Goal: Information Seeking & Learning: Learn about a topic

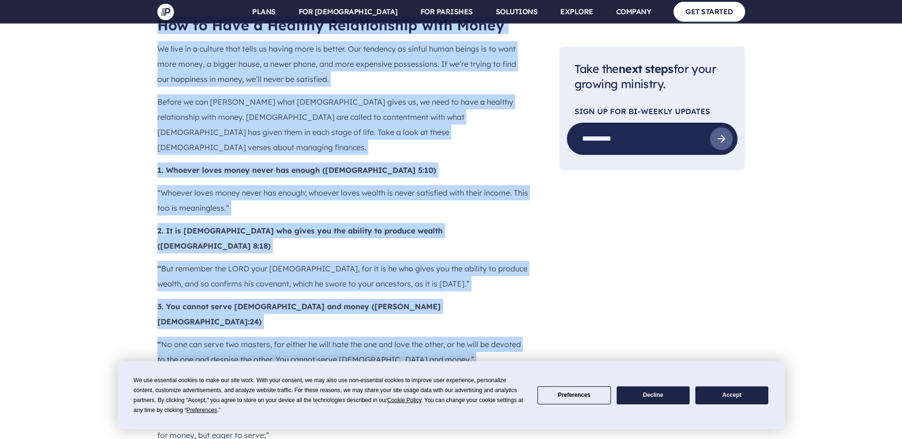
scroll to position [918, 0]
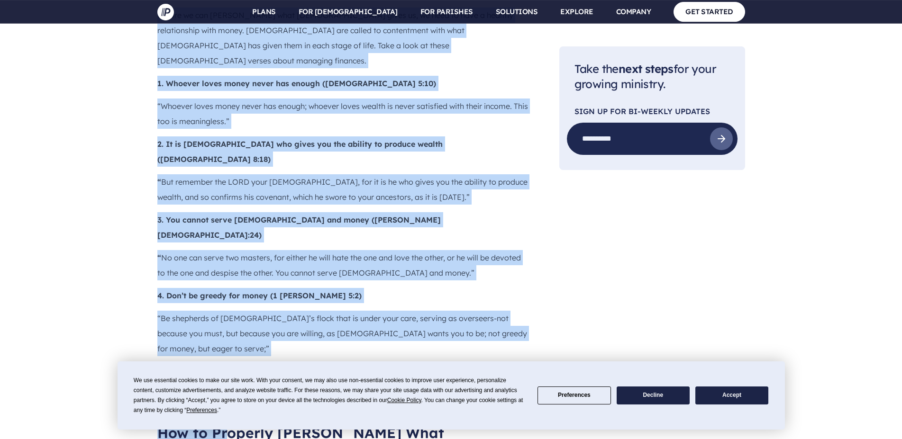
drag, startPoint x: 154, startPoint y: 91, endPoint x: 226, endPoint y: 339, distance: 258.1
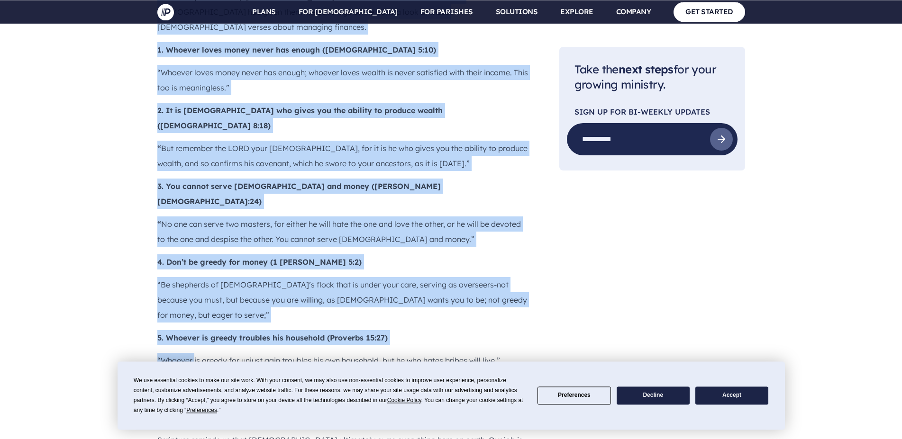
scroll to position [967, 0]
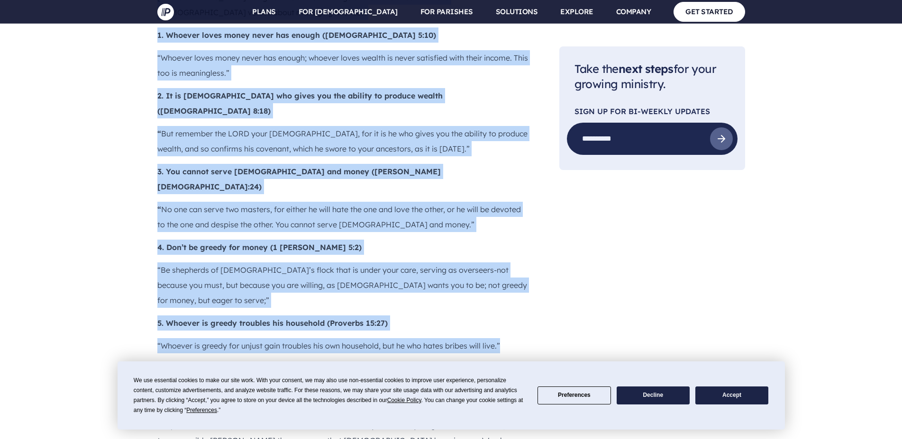
drag, startPoint x: 156, startPoint y: 134, endPoint x: 527, endPoint y: 249, distance: 389.0
copy div "Lor ip Dolo s Ametcon Adipiscingel sedd Eiusm Te inci ut l etdolor magn aliqu e…"
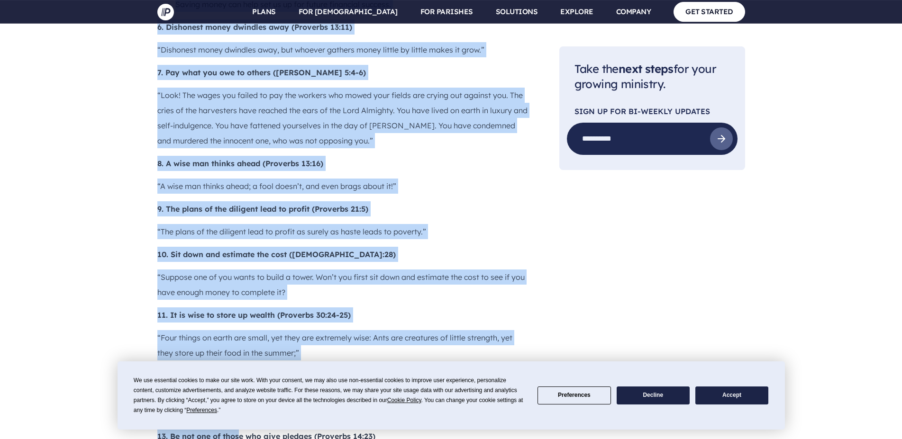
scroll to position [1547, 0]
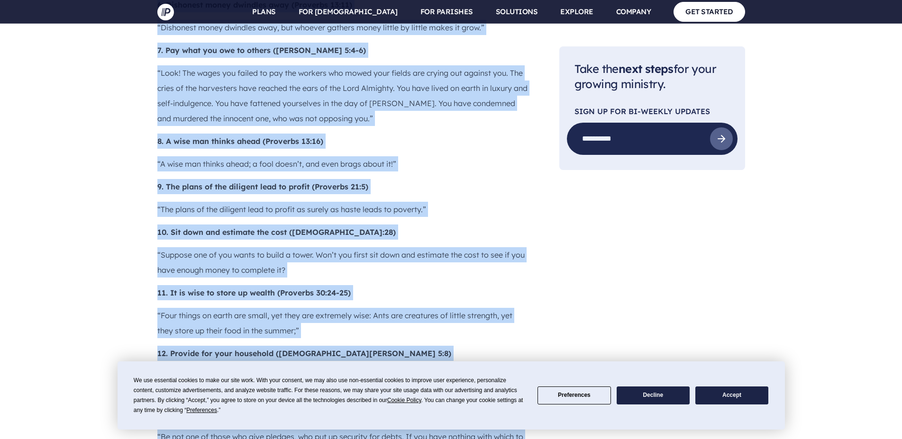
drag, startPoint x: 153, startPoint y: 130, endPoint x: 523, endPoint y: 345, distance: 428.7
copy div "Lor ip Dolorsit Ametcon Adip Eli Sed Doeiu Tem Incididun utlabor et dolo Mag al…"
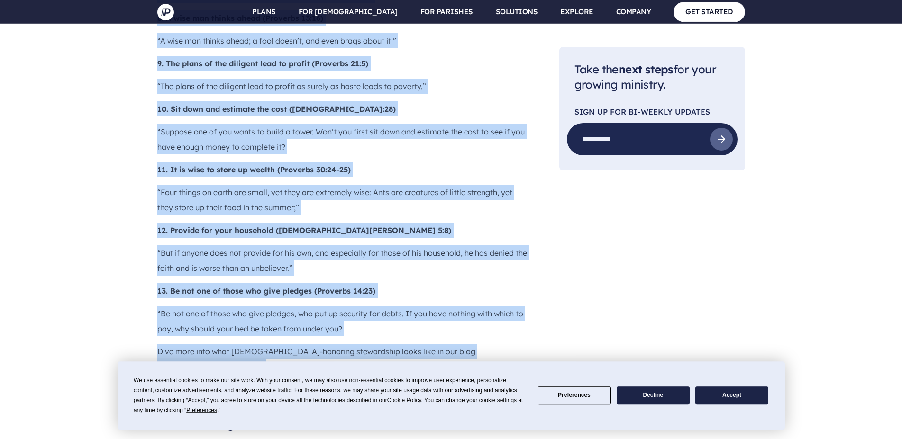
scroll to position [1740, 0]
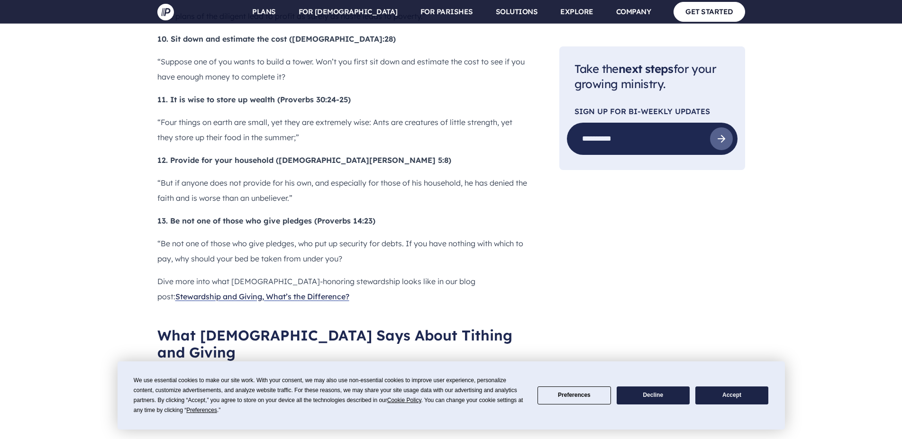
click at [117, 222] on main "Pushpay Blog Finance 25 [DEMOGRAPHIC_DATA] Verses About Managing Your Finances …" at bounding box center [451, 329] width 902 height 4043
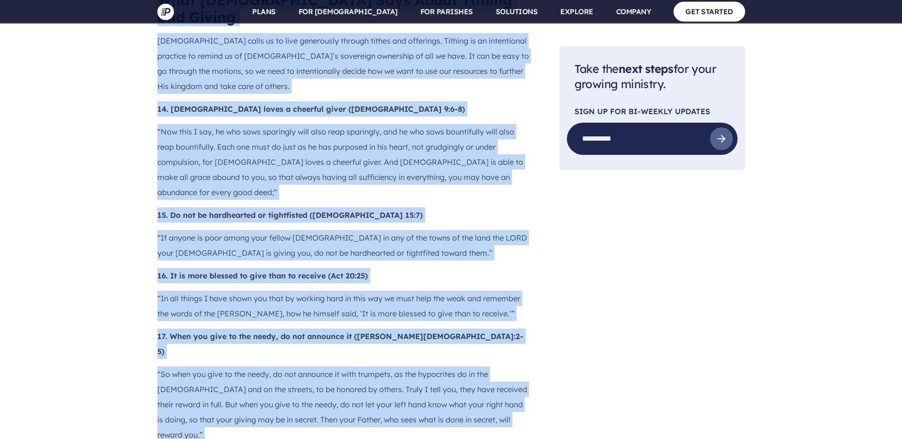
scroll to position [2076, 0]
drag, startPoint x: 155, startPoint y: 53, endPoint x: 413, endPoint y: 362, distance: 402.6
copy div "Lore Ips Dolor Sita Conse Adipisc eli Seddoe Tem incid ut la etdo magnaaliqu en…"
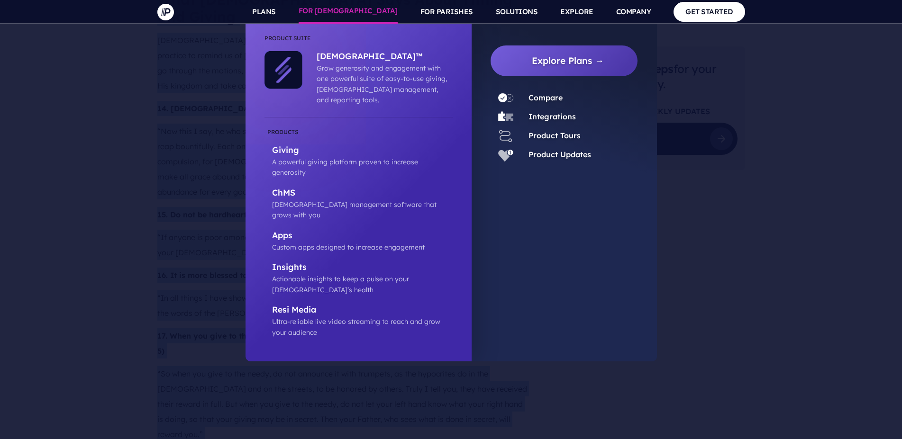
scroll to position [2317, 0]
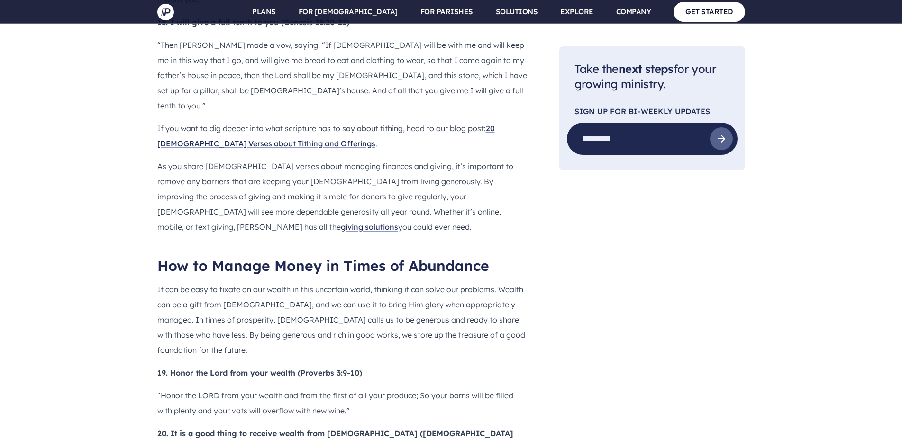
scroll to position [2462, 0]
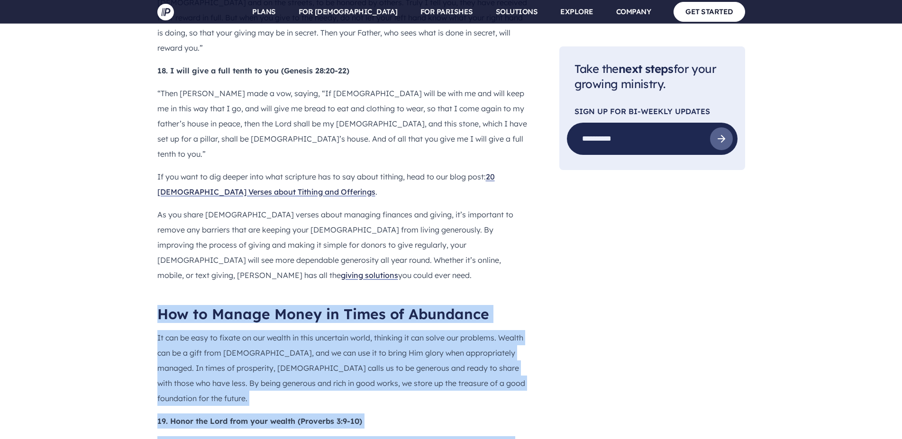
drag, startPoint x: 145, startPoint y: 67, endPoint x: 527, endPoint y: 419, distance: 520.4
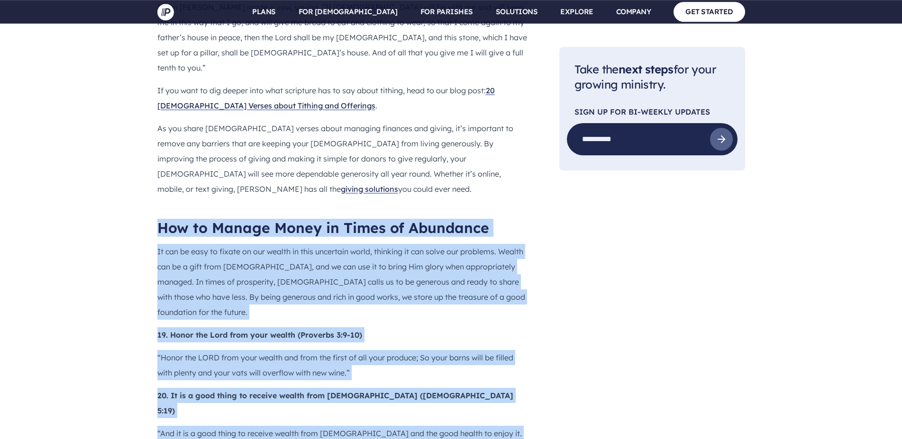
scroll to position [2559, 0]
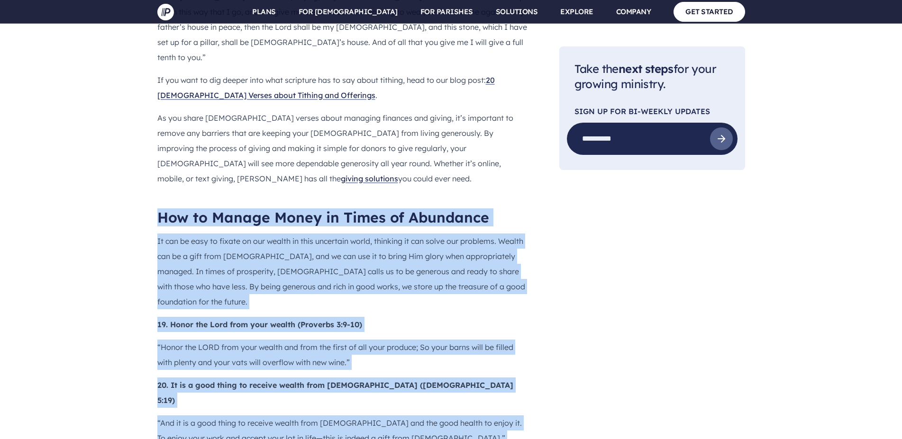
copy div "Lor ip Dolors Ametc ad Elits do Eiusmodte In utl et dolo ma aliqua en adm venia…"
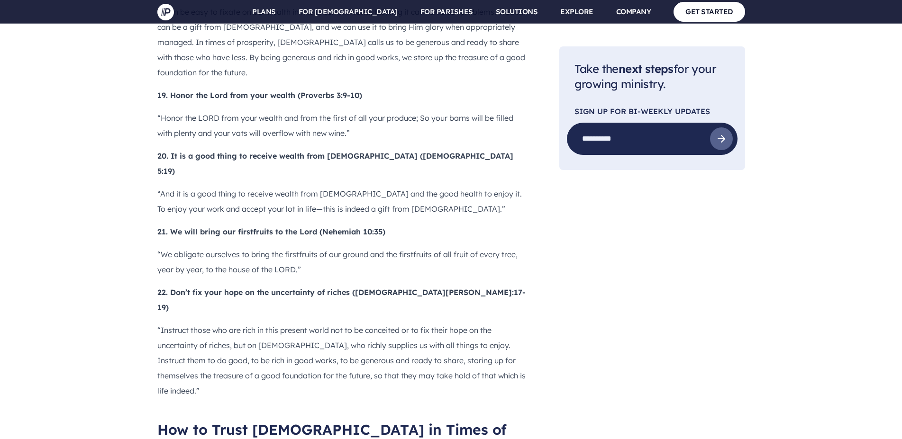
scroll to position [2849, 0]
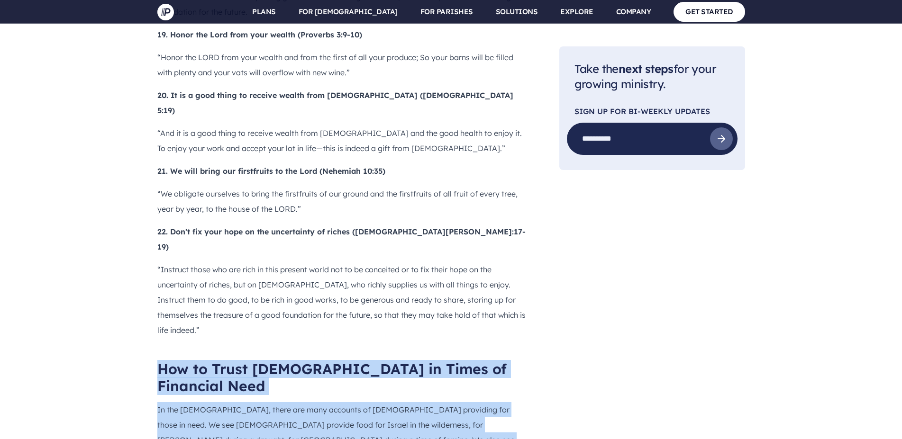
drag, startPoint x: 159, startPoint y: 63, endPoint x: 423, endPoint y: 360, distance: 397.0
copy div "Lor ip Dolor Sit am Conse ad Elitseddo Eius Te inc Utlab, etdol mag aliq enimad…"
